Goal: Task Accomplishment & Management: Manage account settings

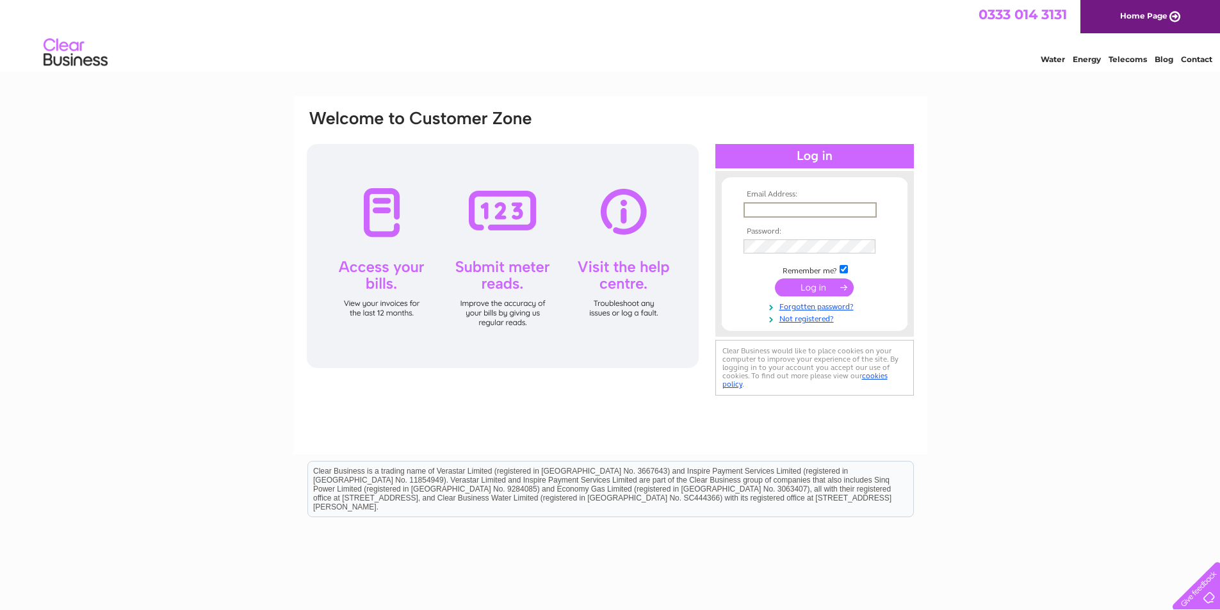
click at [790, 208] on input "text" at bounding box center [810, 209] width 133 height 15
type input "leeann@pavillion.org.uk"
click at [801, 290] on input "submit" at bounding box center [814, 288] width 79 height 18
click at [803, 288] on input "submit" at bounding box center [814, 288] width 79 height 18
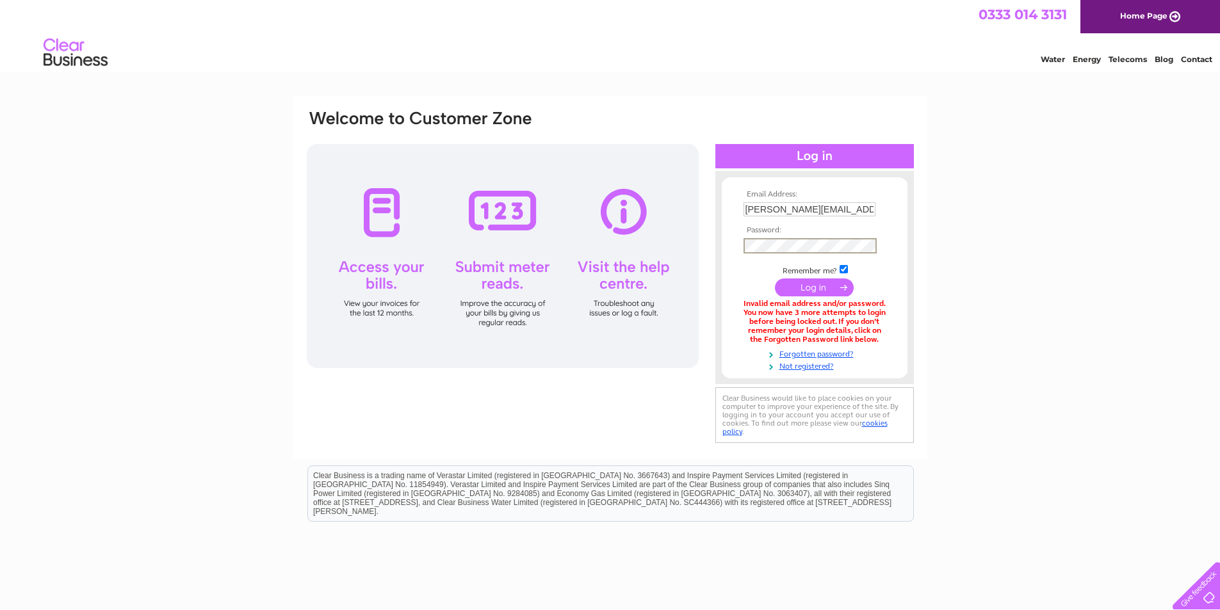
click at [811, 282] on input "submit" at bounding box center [814, 288] width 79 height 18
click at [814, 352] on link "Forgotten password?" at bounding box center [816, 353] width 145 height 12
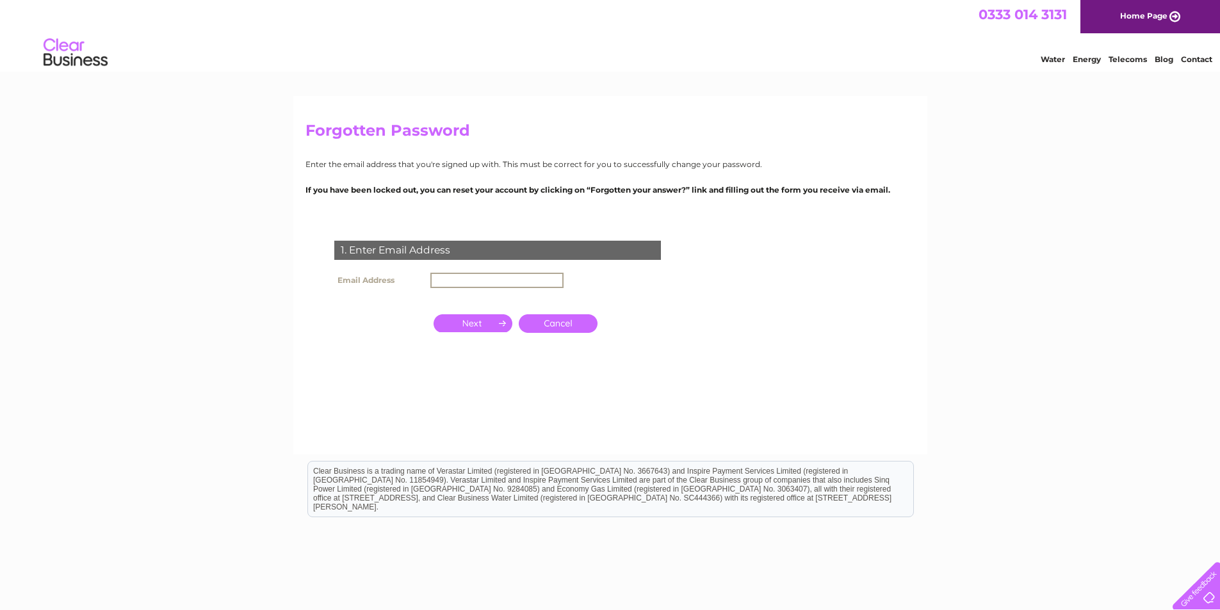
click at [453, 282] on input "text" at bounding box center [496, 280] width 133 height 15
type input "leeann@pavillion.org.uk"
click at [483, 320] on input "button" at bounding box center [473, 323] width 79 height 18
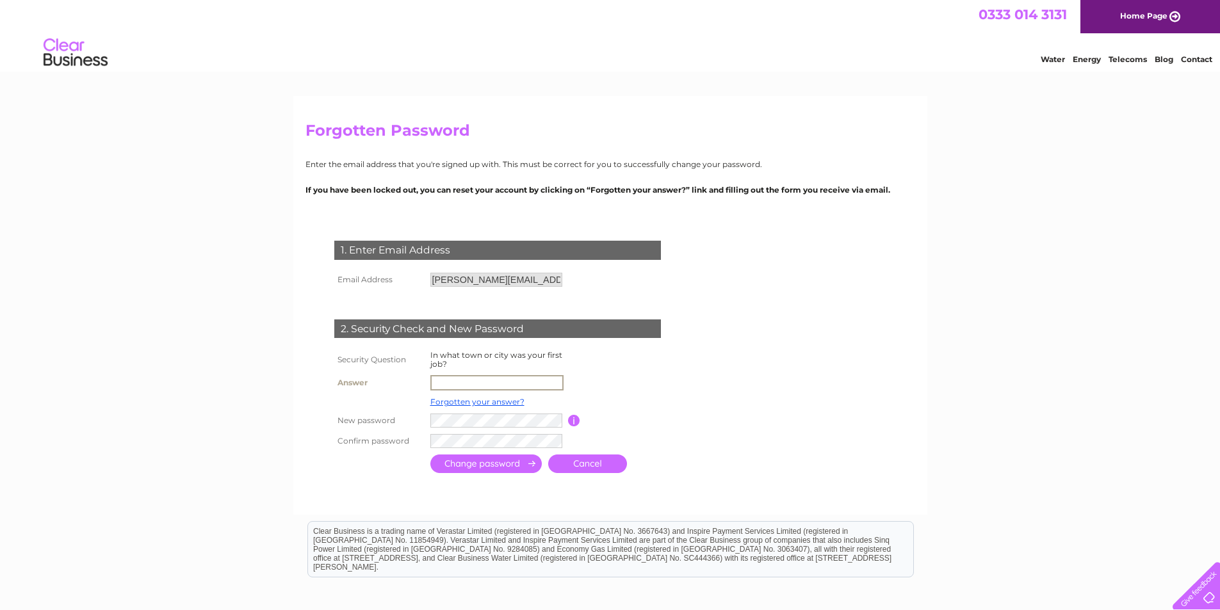
click at [462, 384] on input "text" at bounding box center [496, 382] width 133 height 15
type input "Glasgow"
click at [471, 462] on input "submit" at bounding box center [485, 464] width 111 height 19
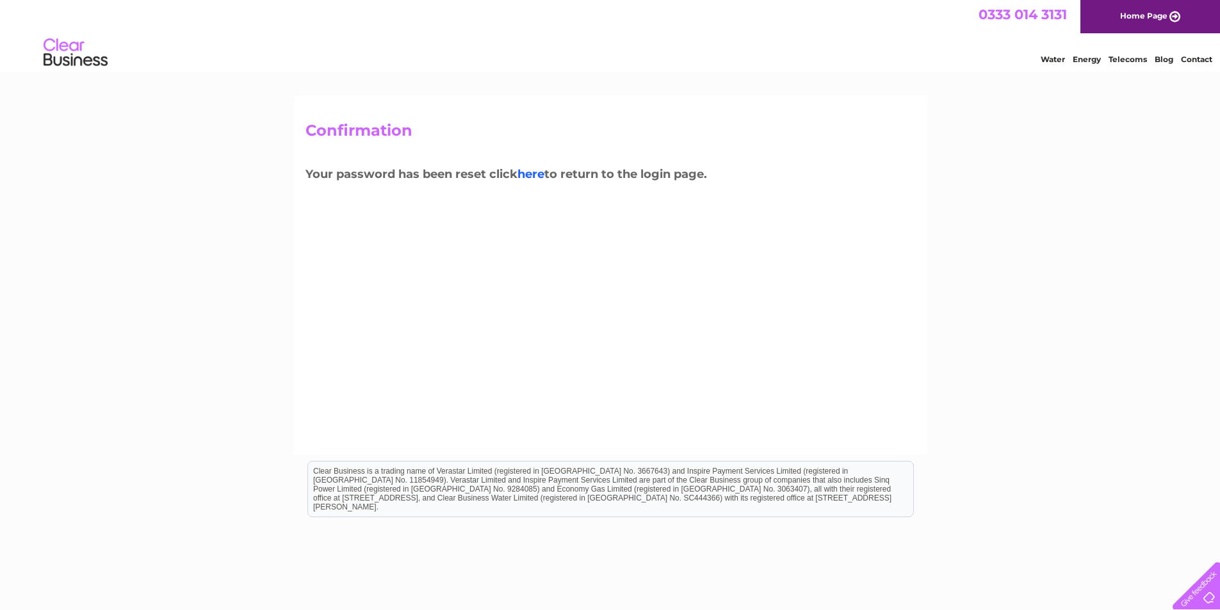
click at [521, 172] on link "here" at bounding box center [531, 174] width 27 height 14
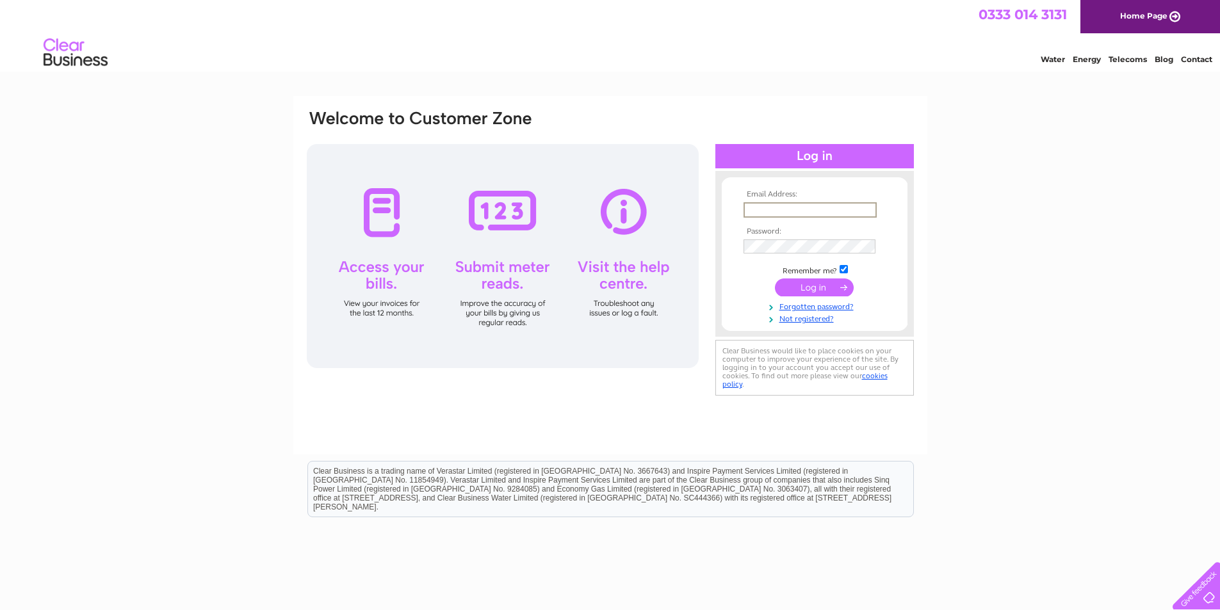
click at [794, 209] on input "text" at bounding box center [810, 209] width 133 height 15
type input "[PERSON_NAME][EMAIL_ADDRESS][DOMAIN_NAME]"
click at [805, 282] on input "submit" at bounding box center [814, 288] width 79 height 18
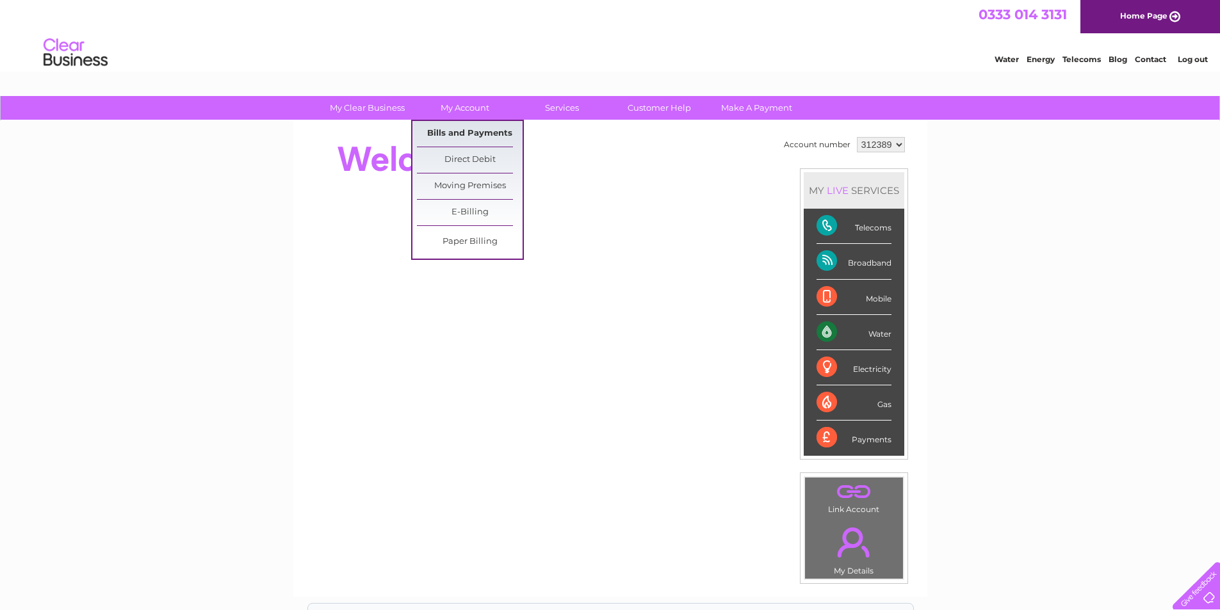
click at [460, 136] on link "Bills and Payments" at bounding box center [470, 134] width 106 height 26
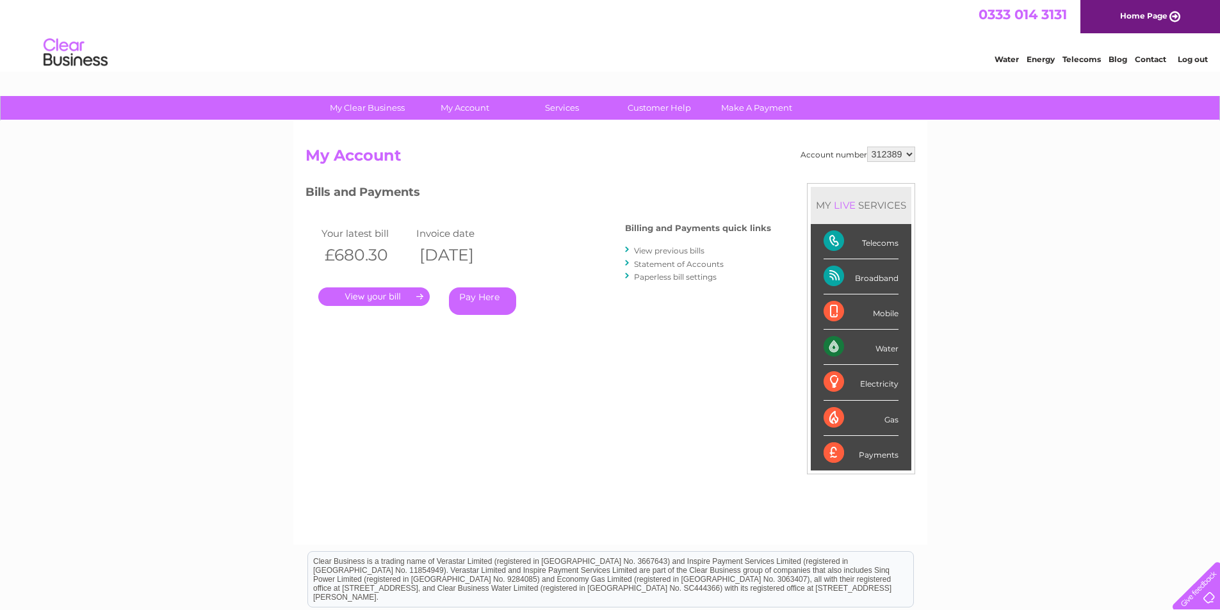
click at [671, 247] on link "View previous bills" at bounding box center [669, 251] width 70 height 10
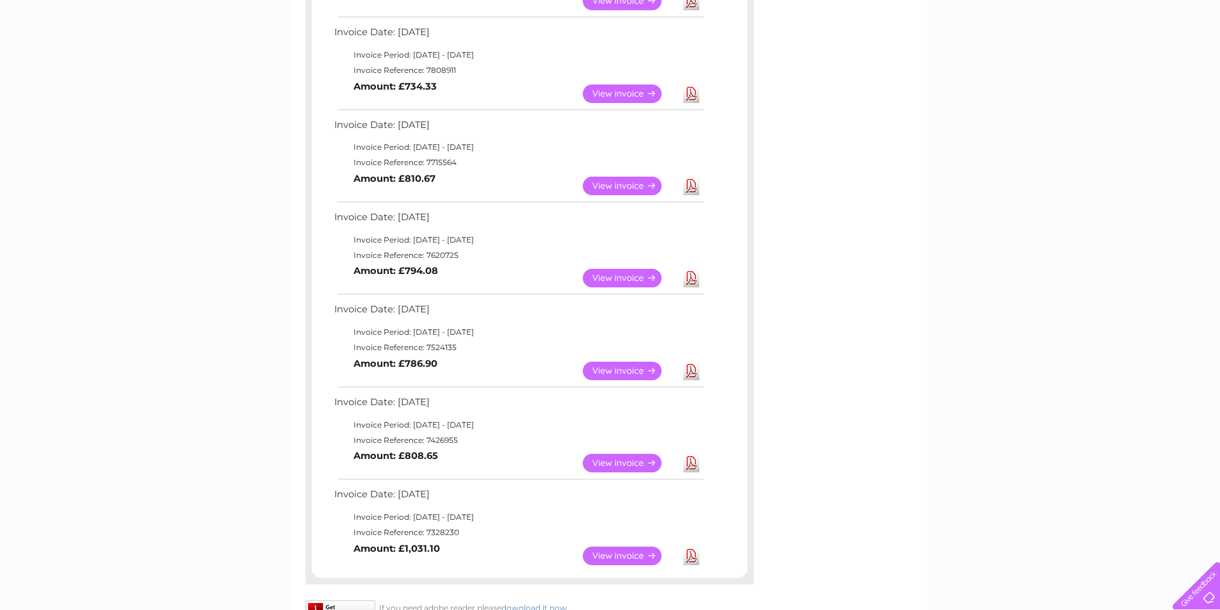
scroll to position [81, 0]
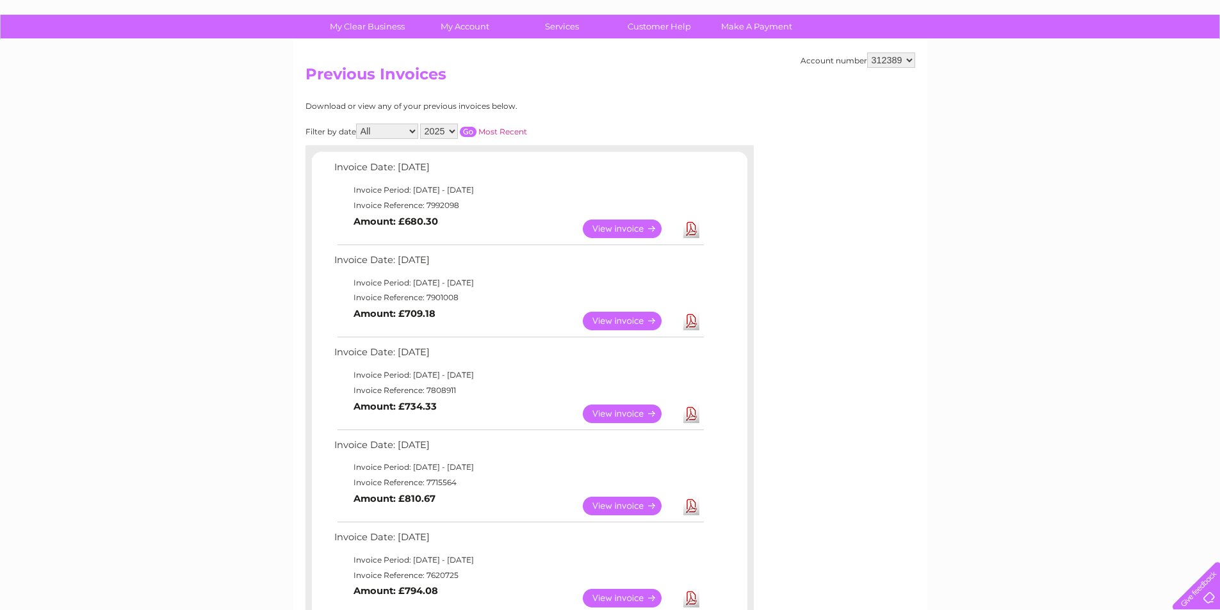
click at [459, 135] on div "Filter by date All January February March April May June July August September …" at bounding box center [474, 131] width 336 height 15
click at [448, 134] on select "2025 2024 2023 2022" at bounding box center [439, 131] width 38 height 15
select select "2024"
click at [421, 124] on select "2025 2024 2023 2022" at bounding box center [439, 131] width 38 height 15
click at [469, 135] on input "button" at bounding box center [468, 132] width 17 height 10
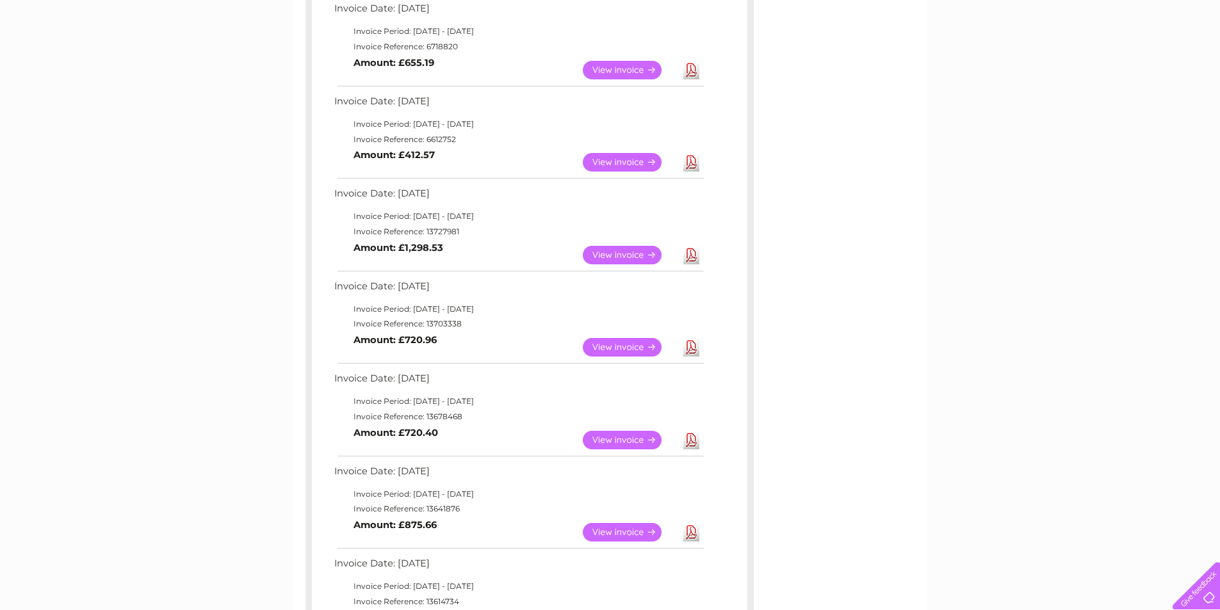
scroll to position [722, 0]
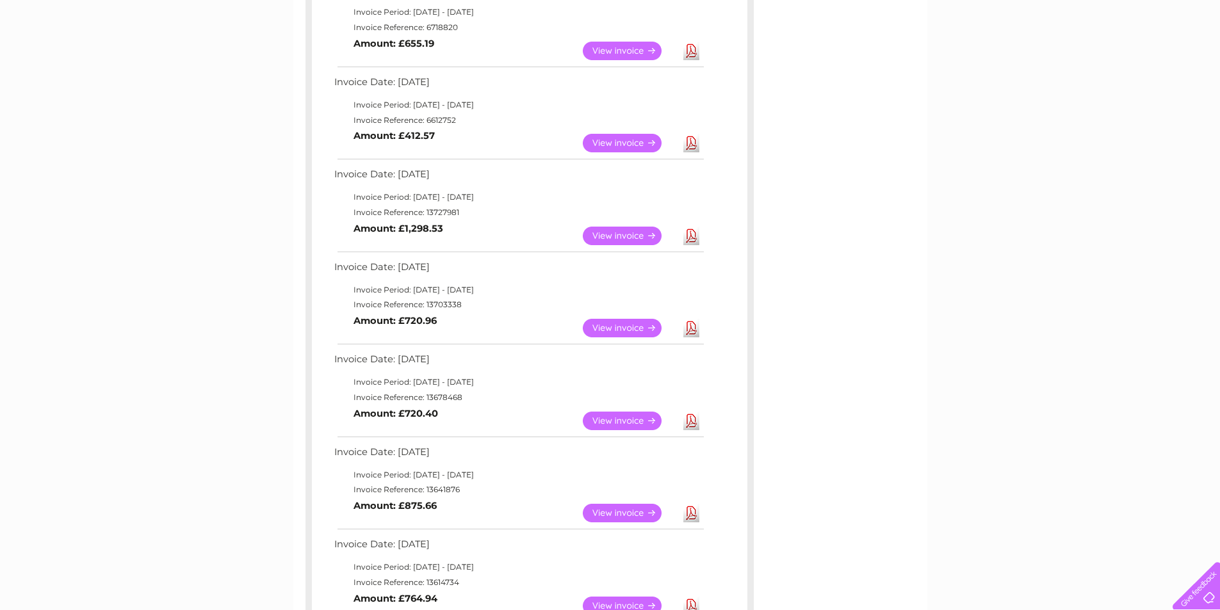
drag, startPoint x: 623, startPoint y: 317, endPoint x: 645, endPoint y: 333, distance: 27.0
click at [624, 317] on td "View" at bounding box center [630, 328] width 101 height 25
click at [627, 333] on link "View" at bounding box center [630, 328] width 94 height 19
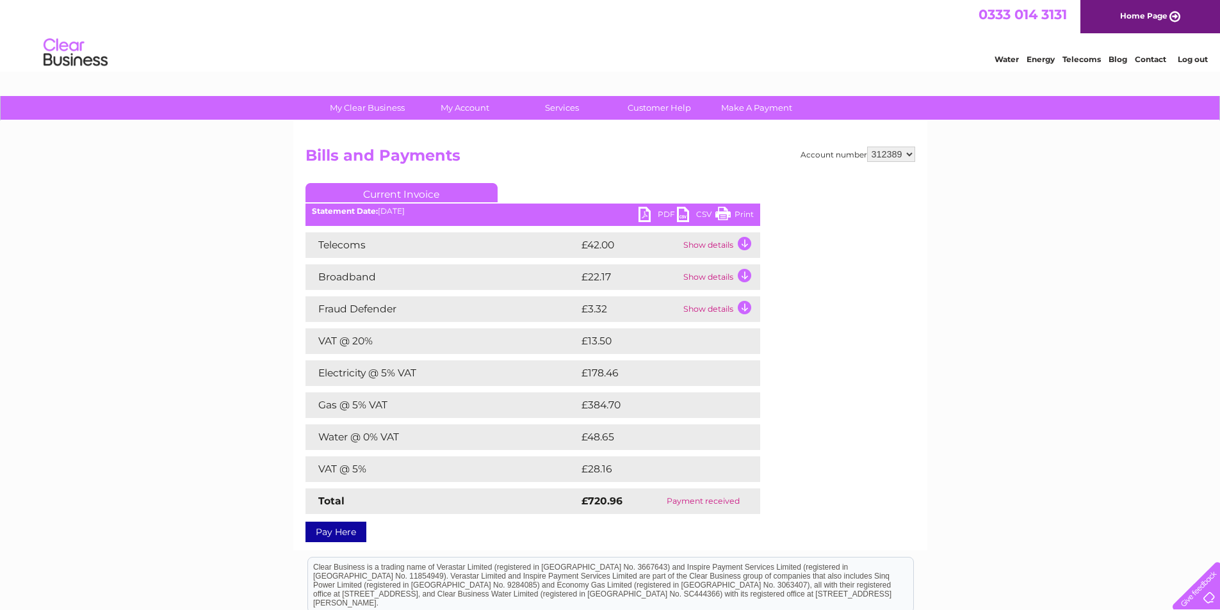
click at [661, 211] on link "PDF" at bounding box center [658, 216] width 38 height 19
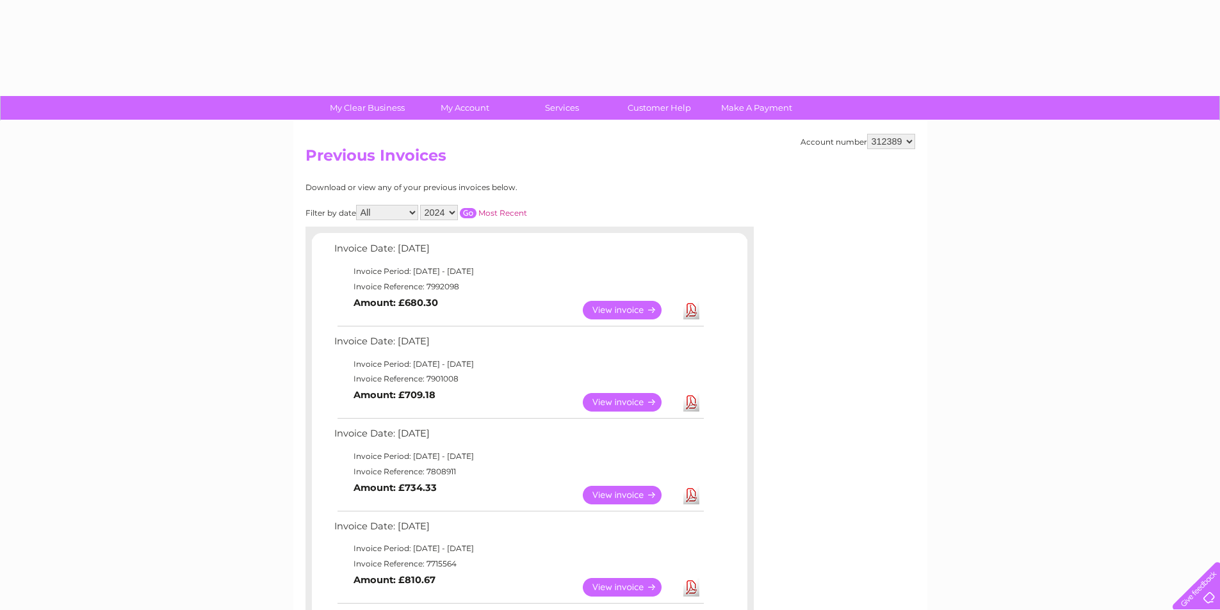
select select "2024"
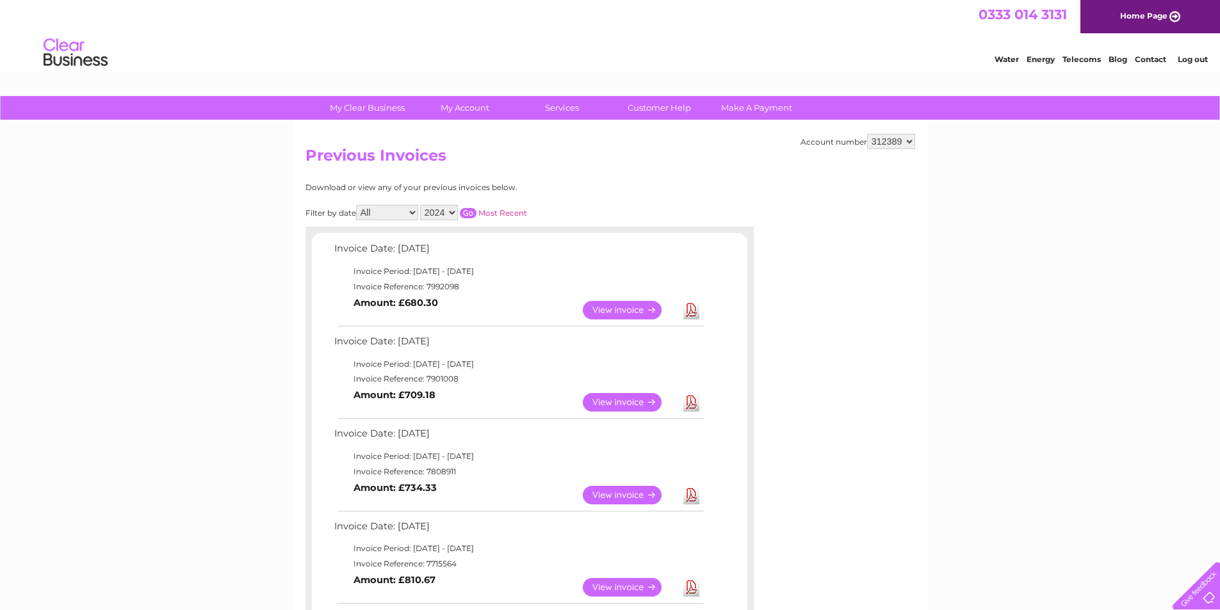
click at [466, 212] on input "button" at bounding box center [468, 213] width 17 height 10
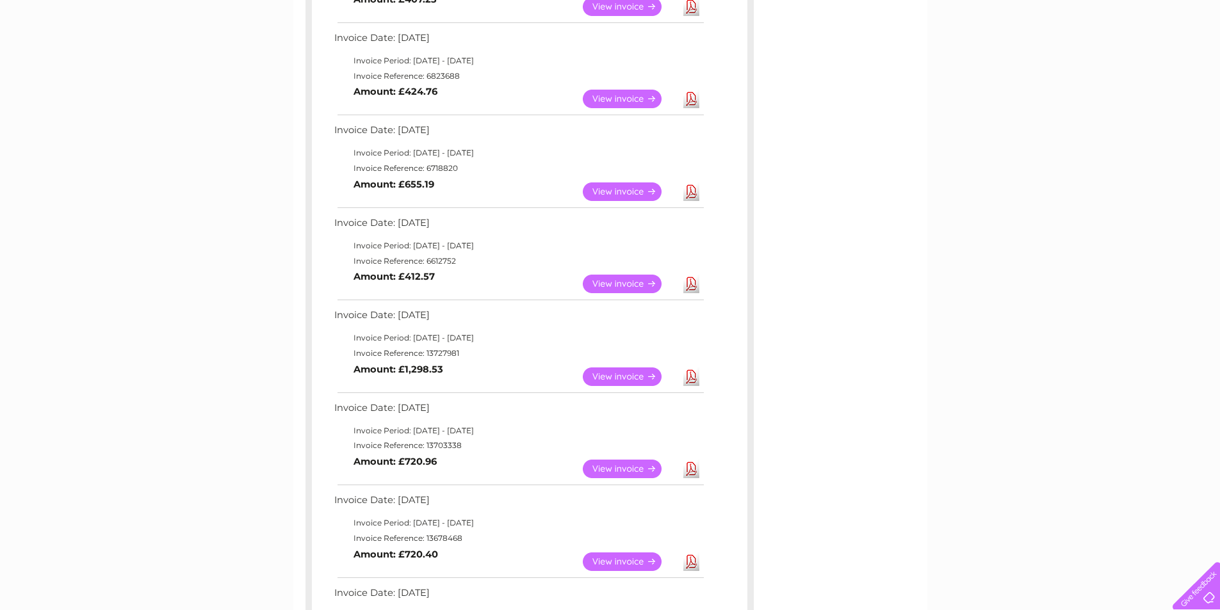
scroll to position [705, 0]
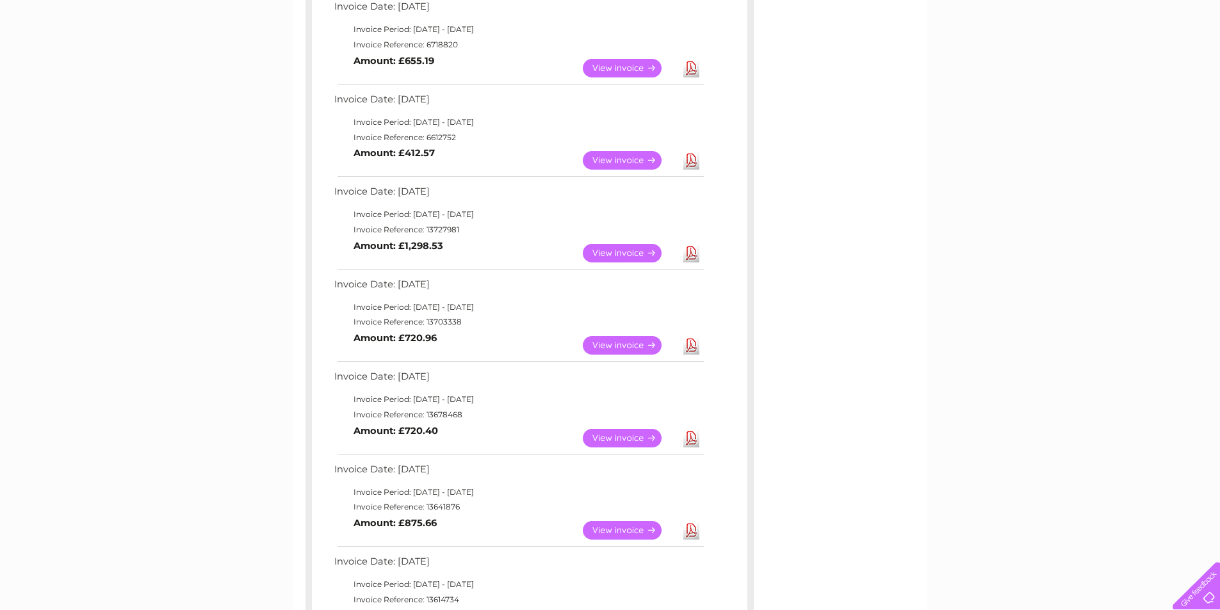
click at [640, 256] on link "View" at bounding box center [630, 253] width 94 height 19
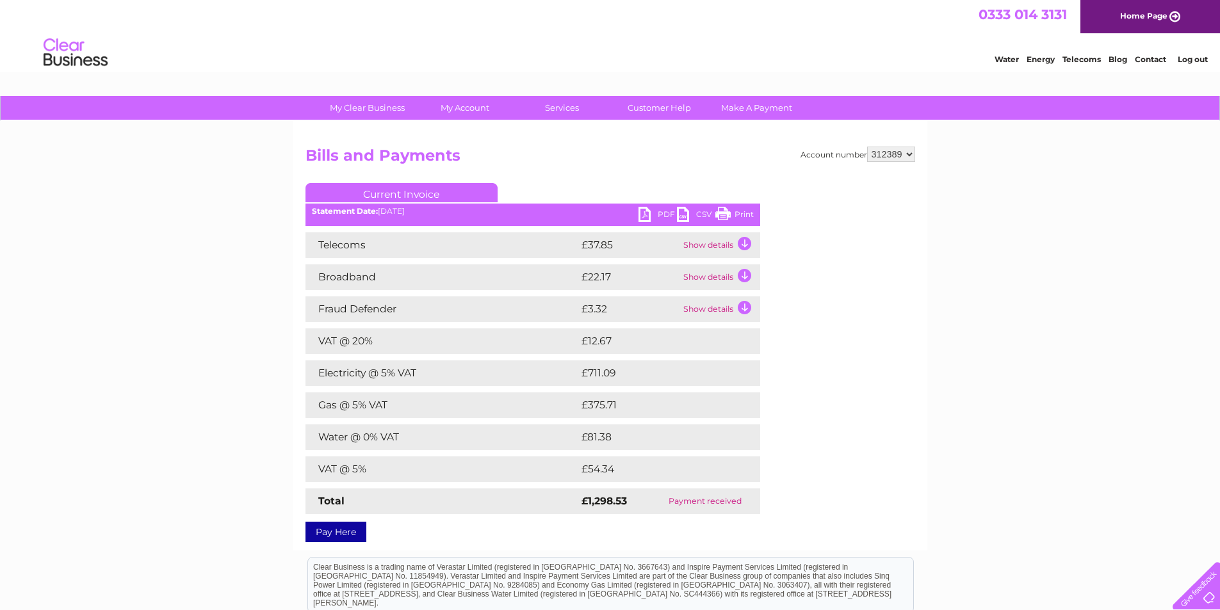
click at [639, 212] on link "PDF" at bounding box center [658, 216] width 38 height 19
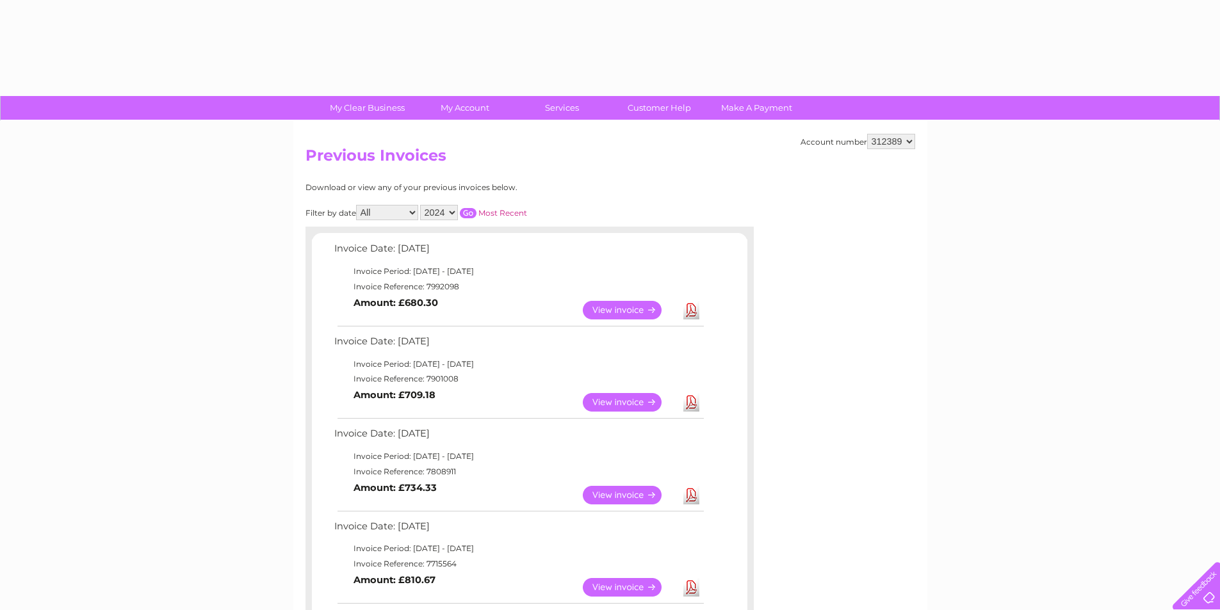
select select "2024"
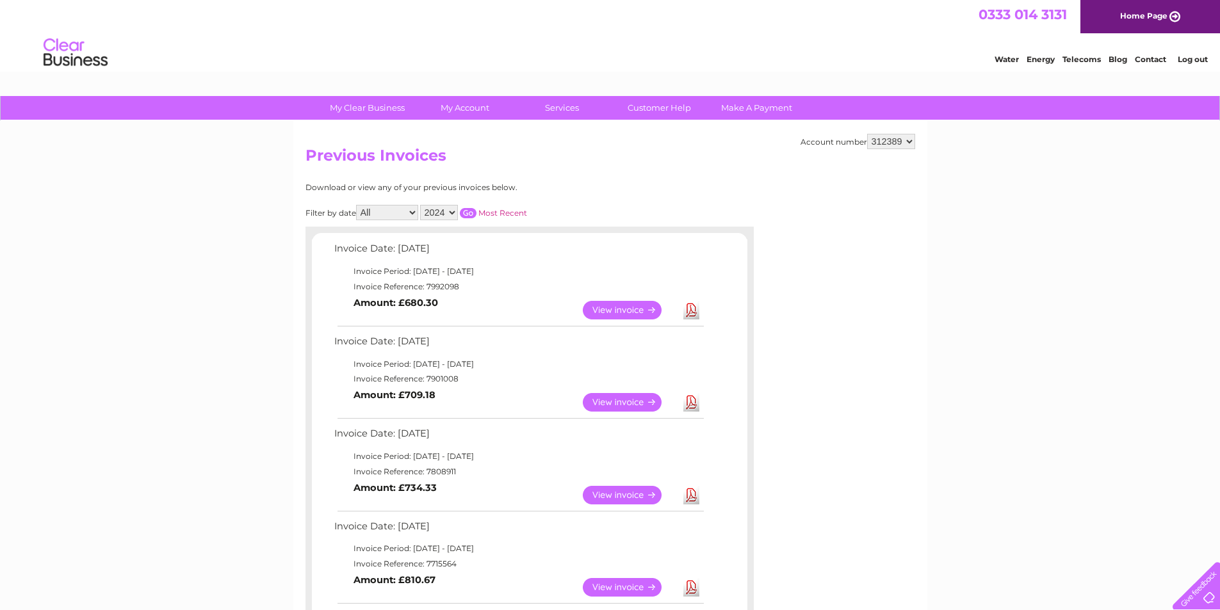
click at [469, 211] on input "button" at bounding box center [468, 213] width 17 height 10
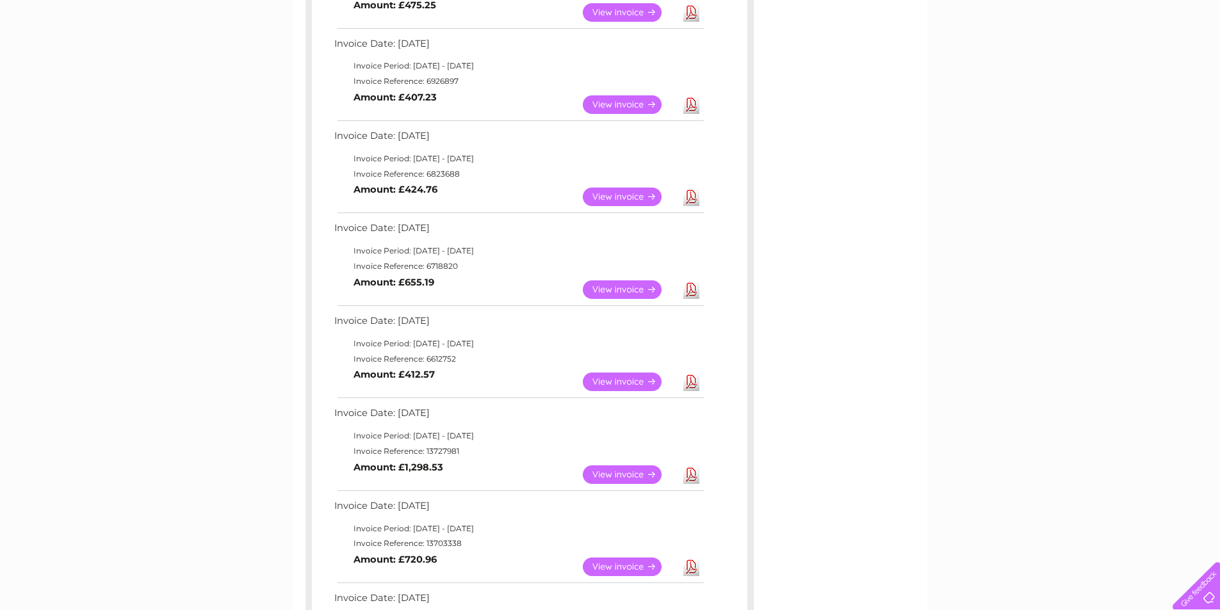
scroll to position [512, 0]
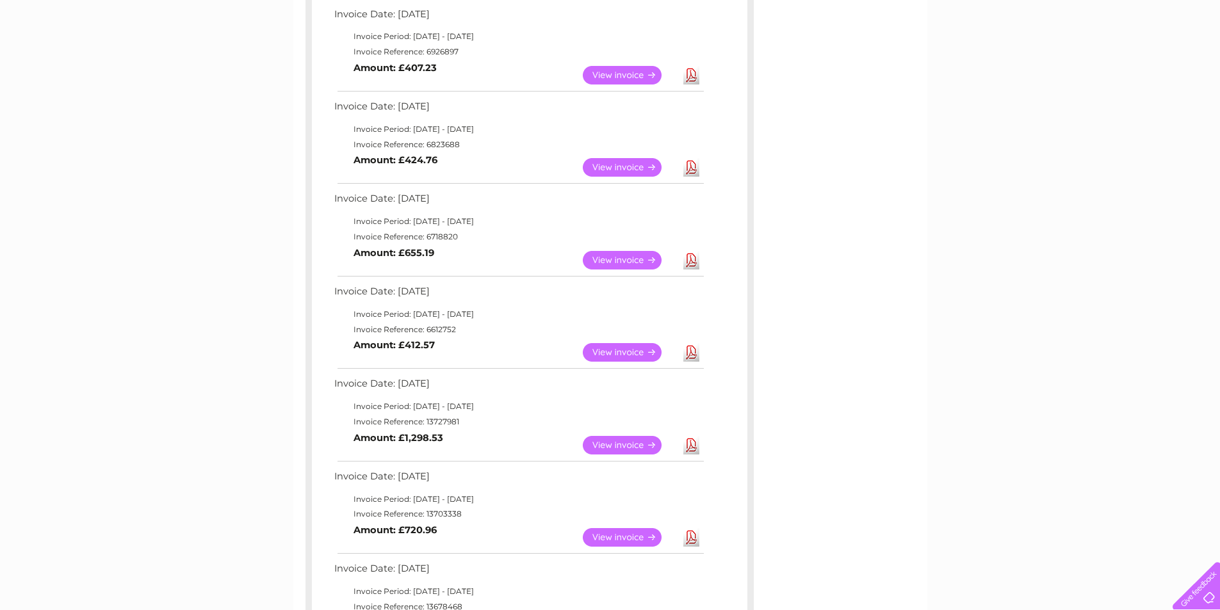
click at [636, 351] on link "View" at bounding box center [630, 352] width 94 height 19
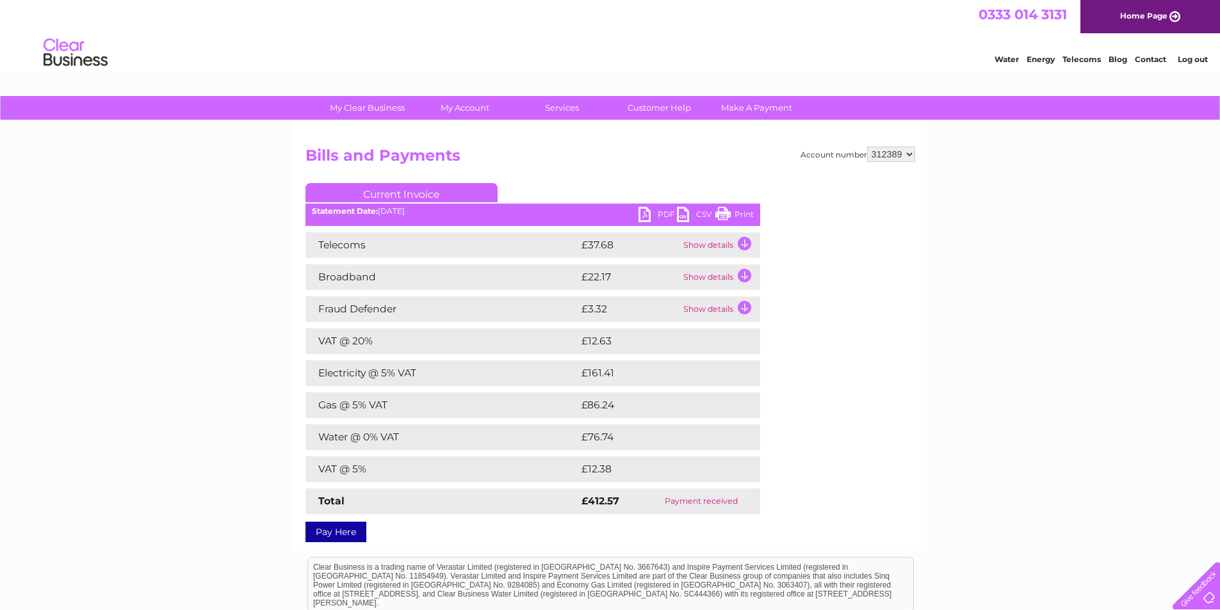
click at [660, 215] on link "PDF" at bounding box center [658, 216] width 38 height 19
